Goal: Find specific page/section: Find specific page/section

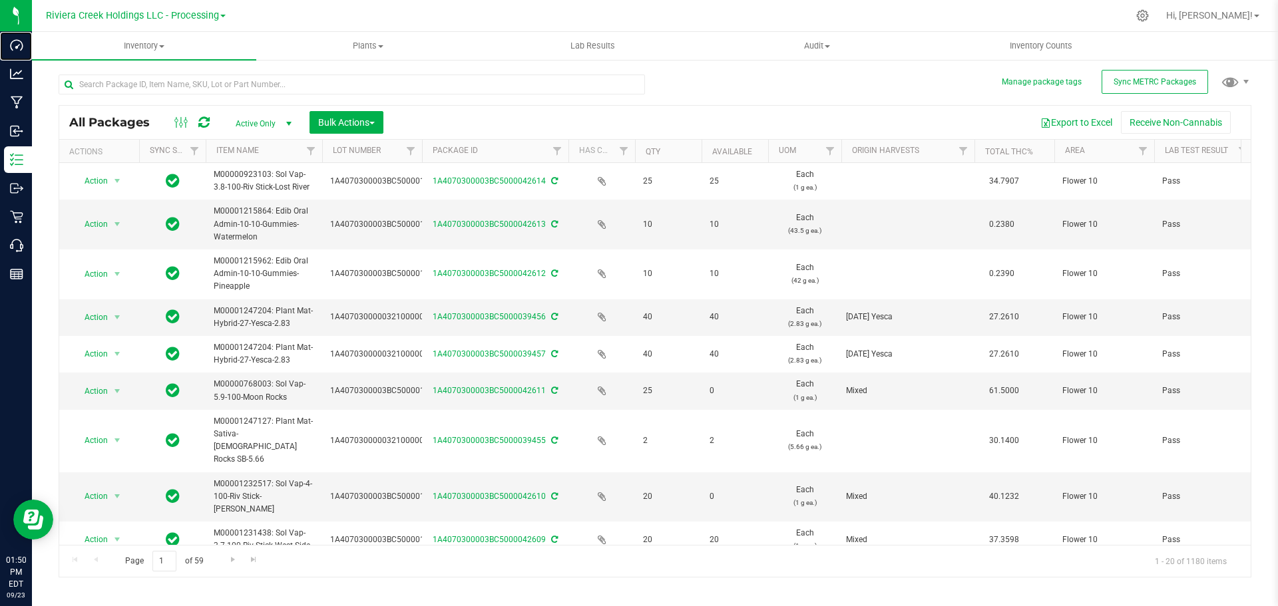
click at [32, 54] on div "Dashboard" at bounding box center [18, 45] width 28 height 27
click at [0, 0] on p "Analytics" at bounding box center [0, 0] width 0 height 0
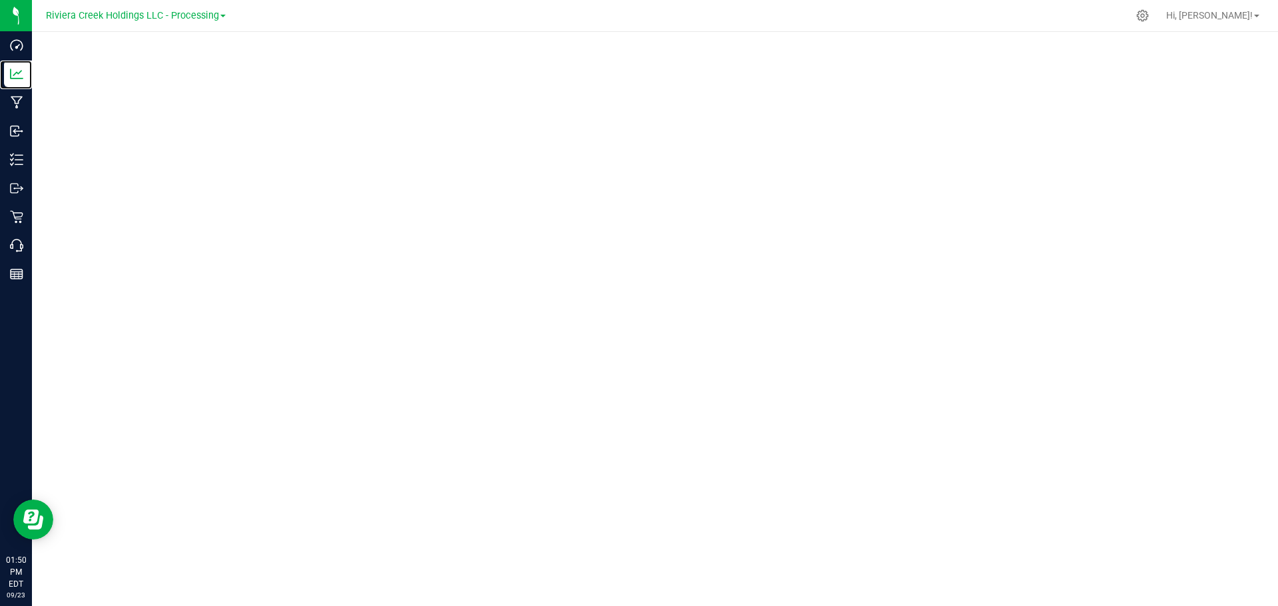
click at [0, 0] on p "Analytics" at bounding box center [0, 0] width 0 height 0
